Goal: Navigation & Orientation: Find specific page/section

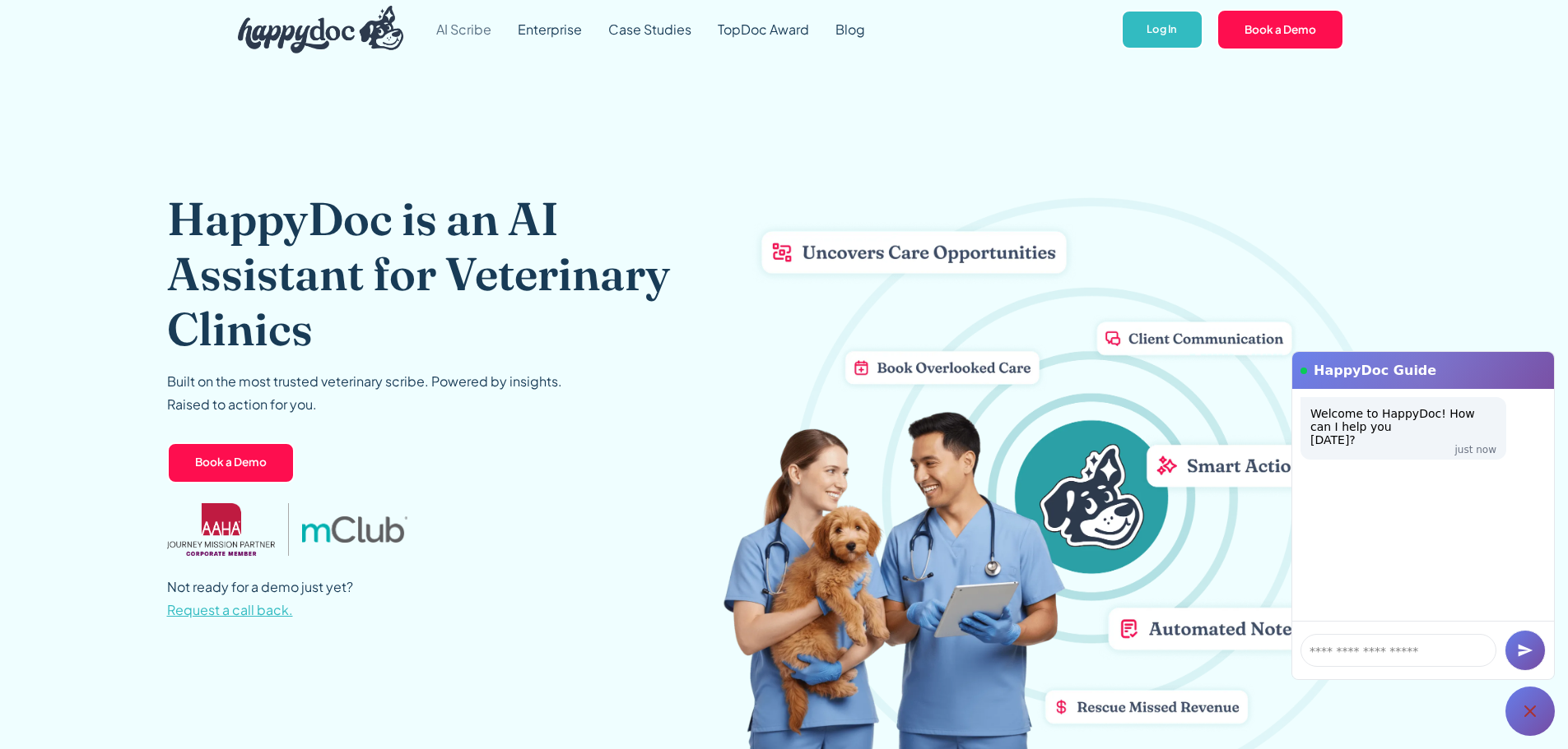
click at [471, 37] on link "AI Scribe" at bounding box center [463, 29] width 81 height 59
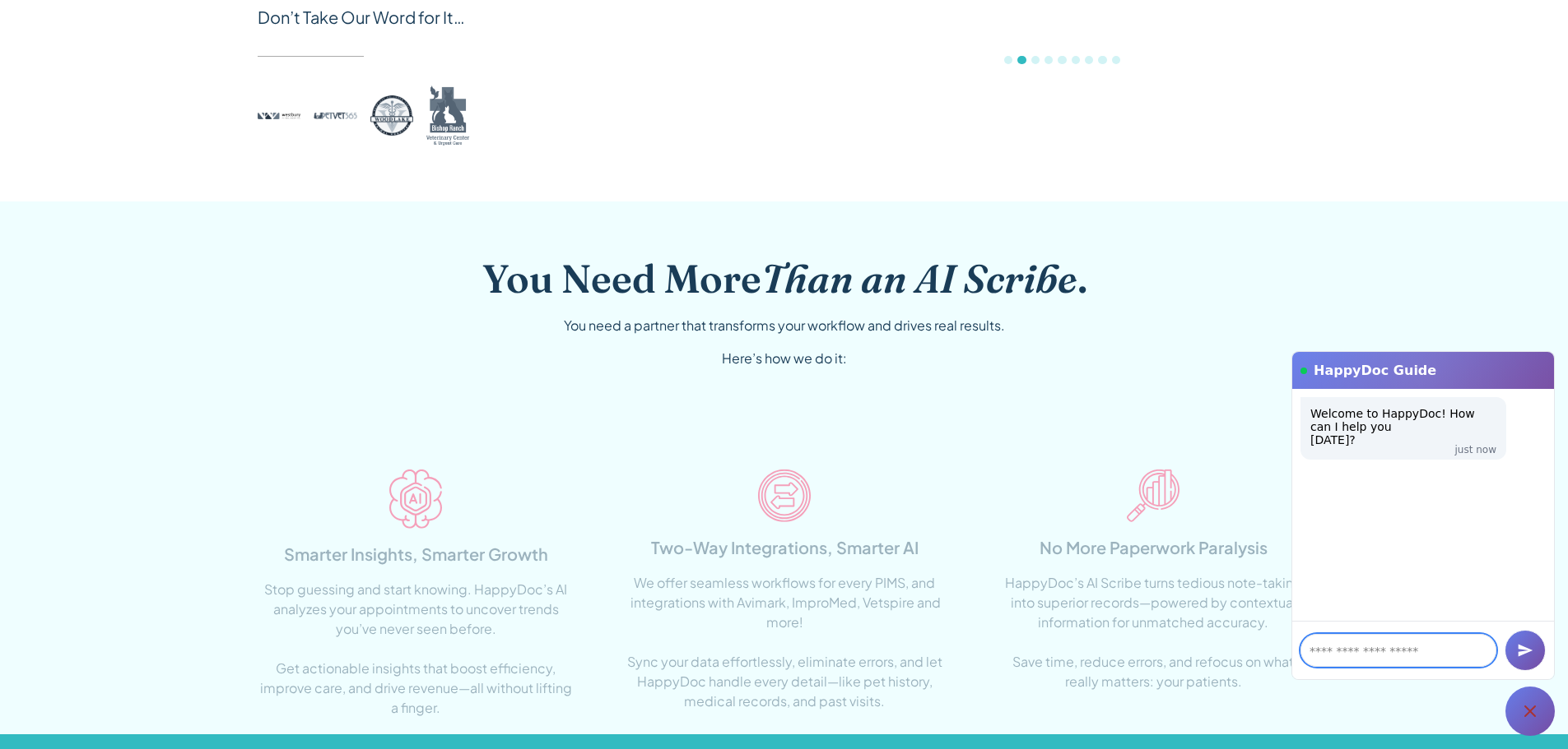
scroll to position [1069, 0]
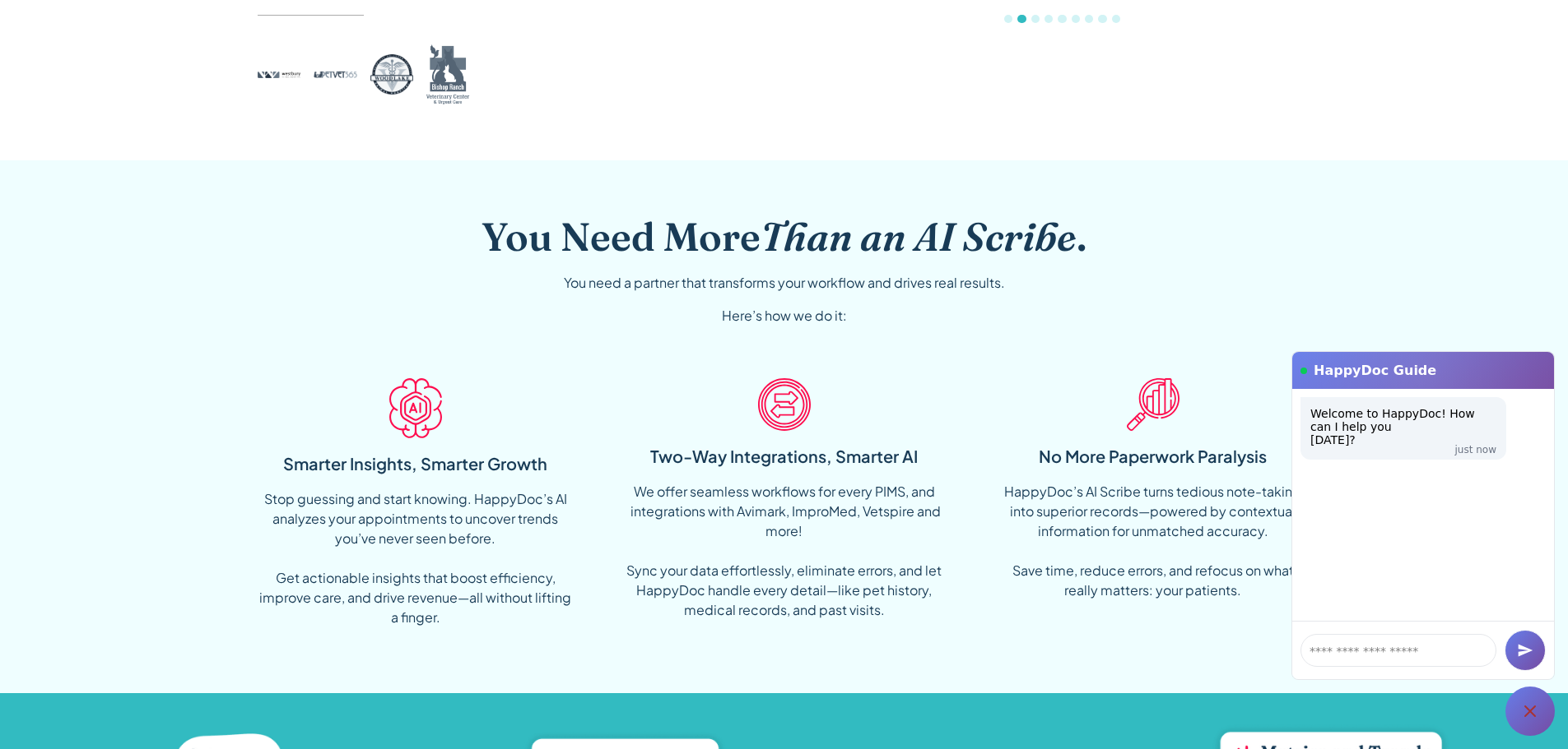
click at [1526, 706] on icon at bounding box center [1531, 712] width 20 height 20
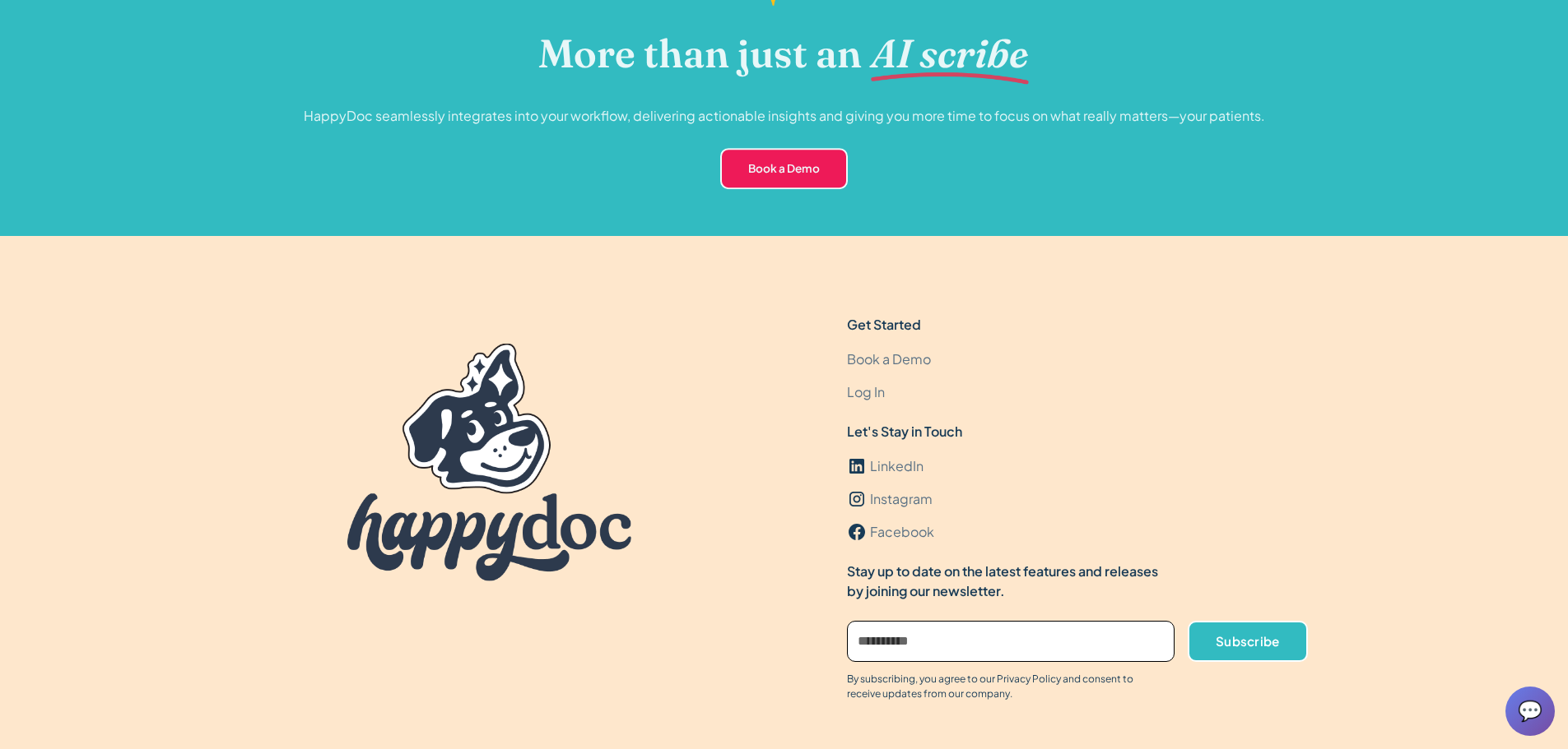
scroll to position [5019, 0]
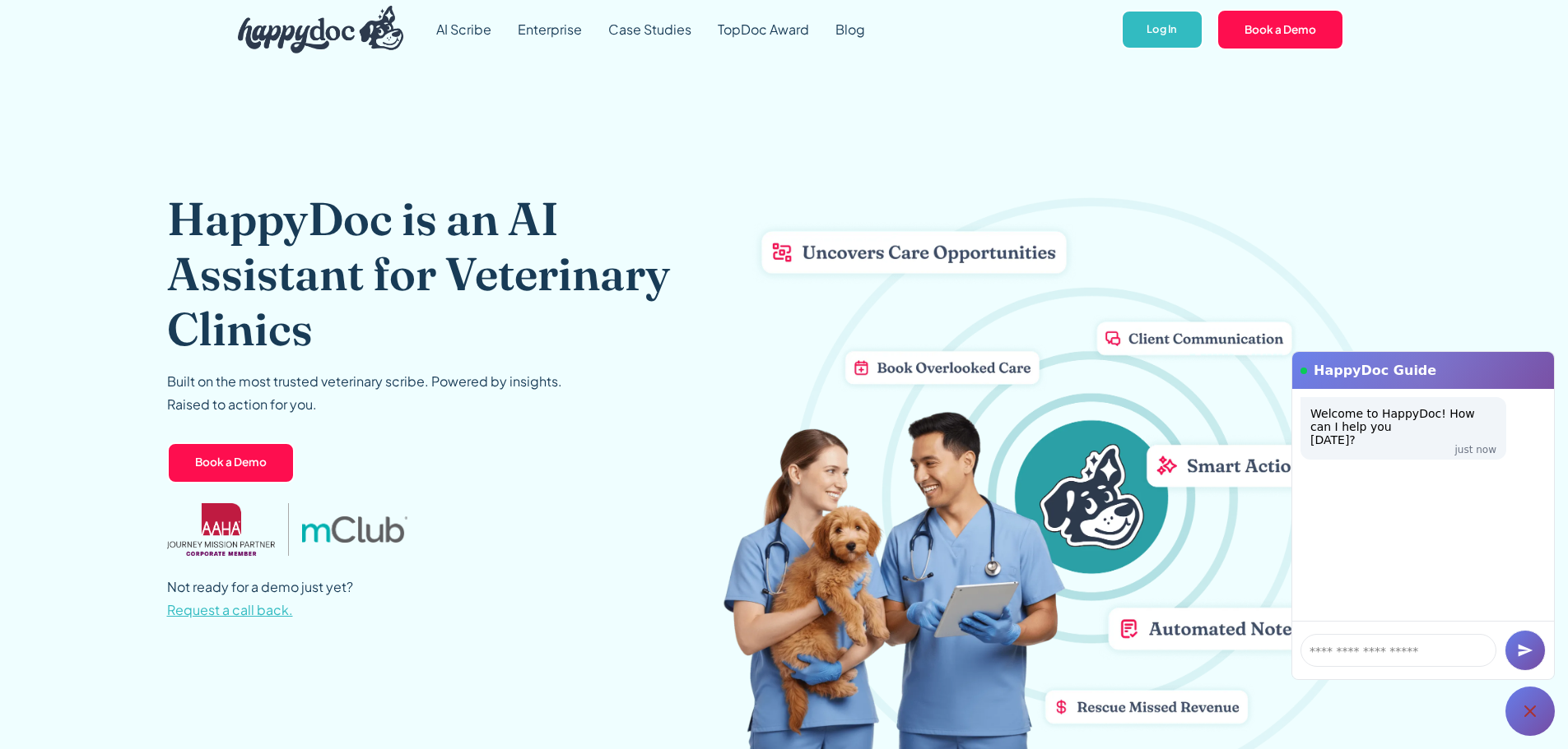
click at [1530, 703] on icon at bounding box center [1531, 712] width 20 height 20
